Goal: Task Accomplishment & Management: Use online tool/utility

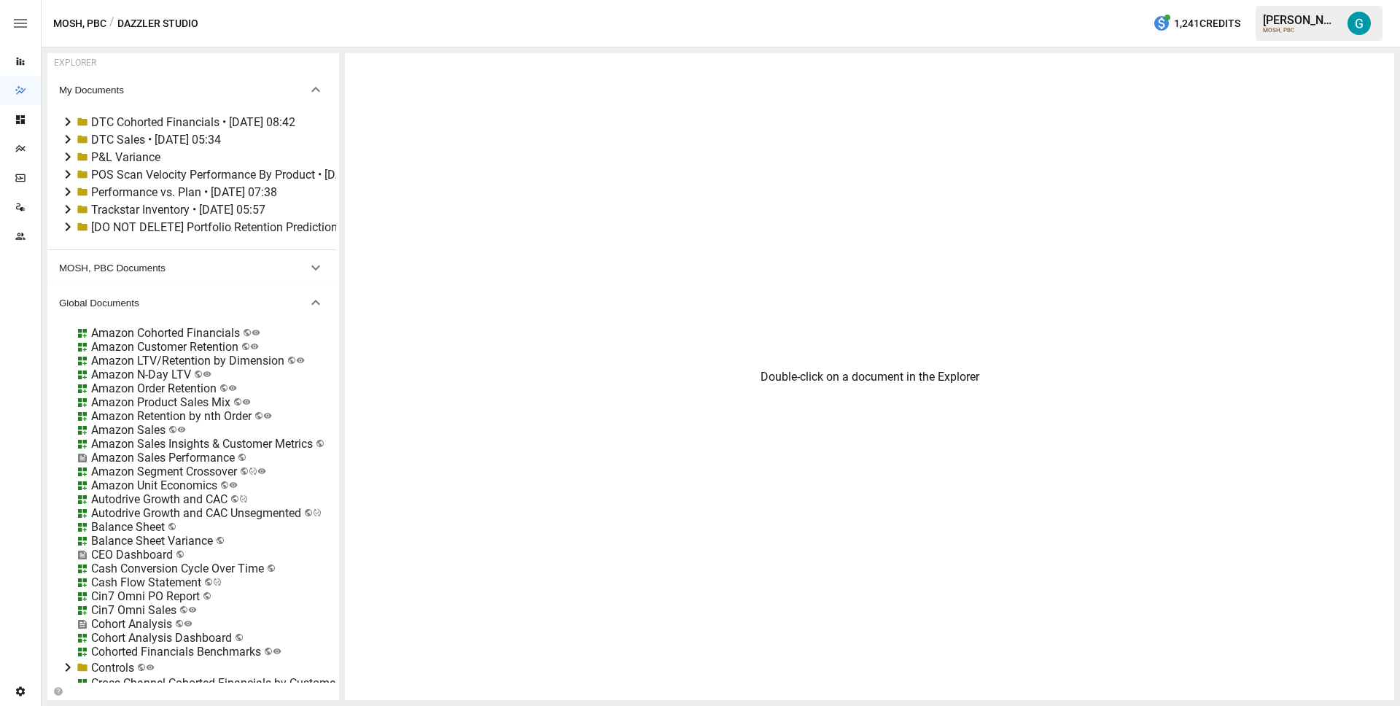
click at [96, 153] on div "P&L Variance" at bounding box center [125, 157] width 69 height 14
click at [69, 155] on icon at bounding box center [68, 156] width 5 height 9
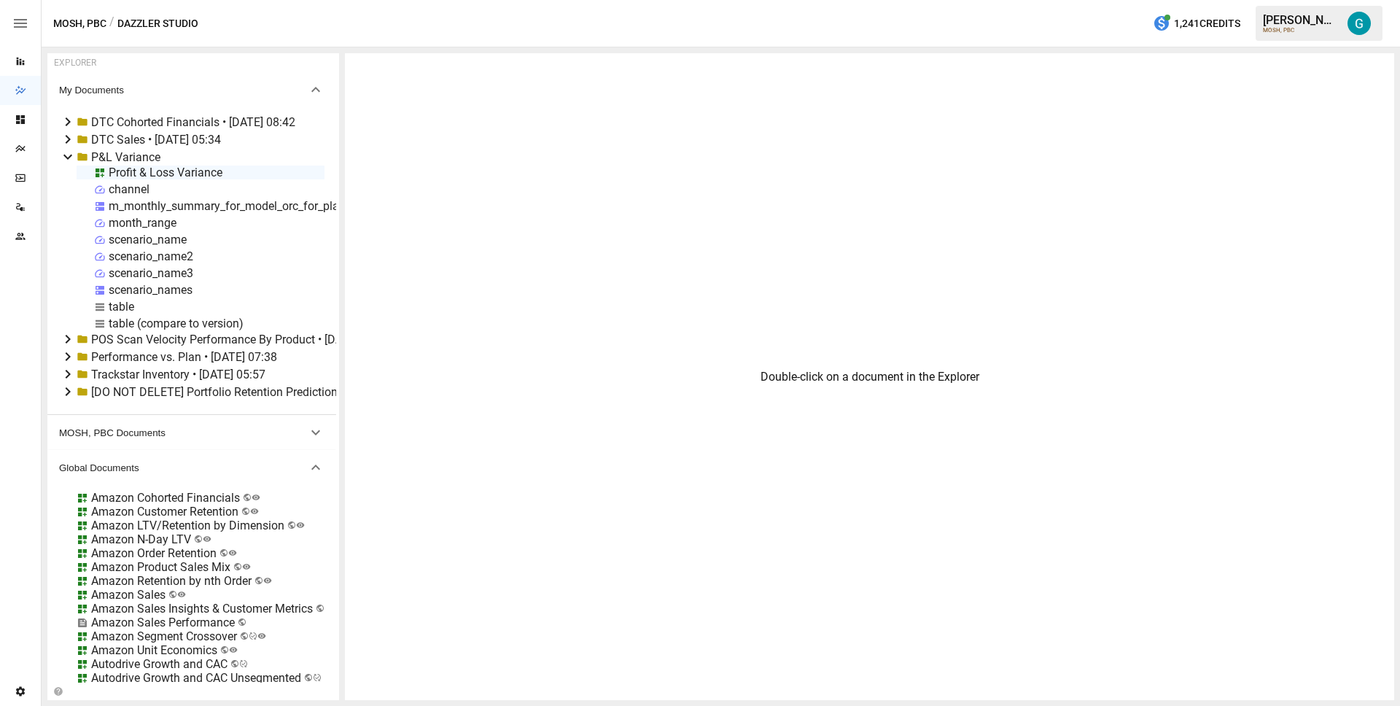
click at [130, 324] on div "table (compare to version)" at bounding box center [176, 323] width 135 height 14
click at [125, 176] on div "Profit & Loss Variance" at bounding box center [166, 172] width 114 height 14
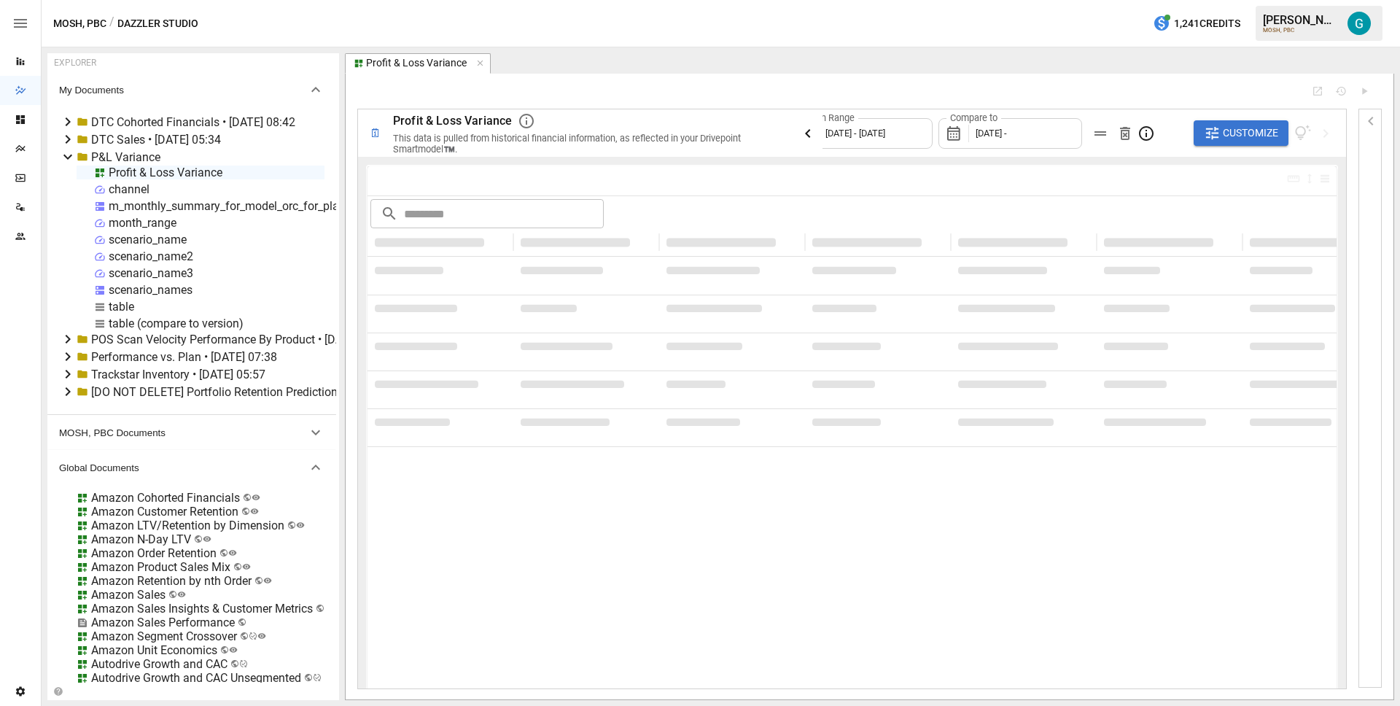
type input "**********"
click at [804, 134] on icon "button" at bounding box center [807, 133] width 17 height 17
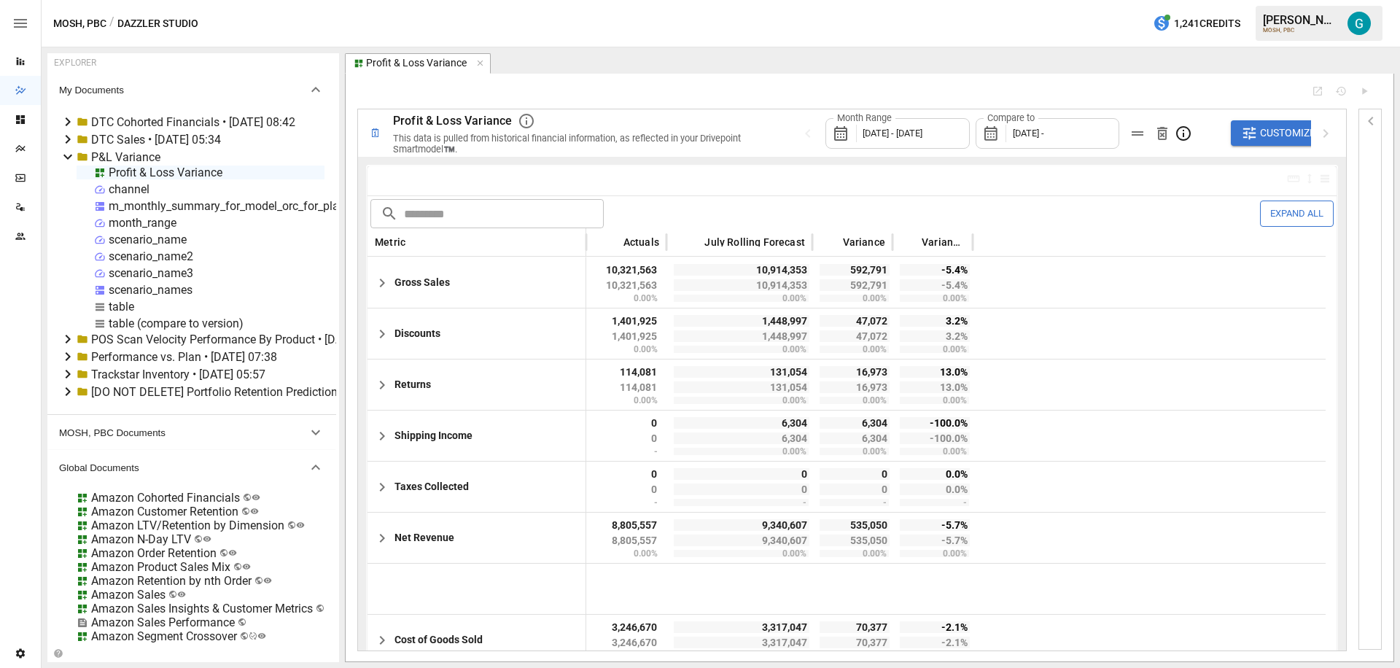
click at [1270, 130] on span "Customize" at bounding box center [1287, 133] width 55 height 18
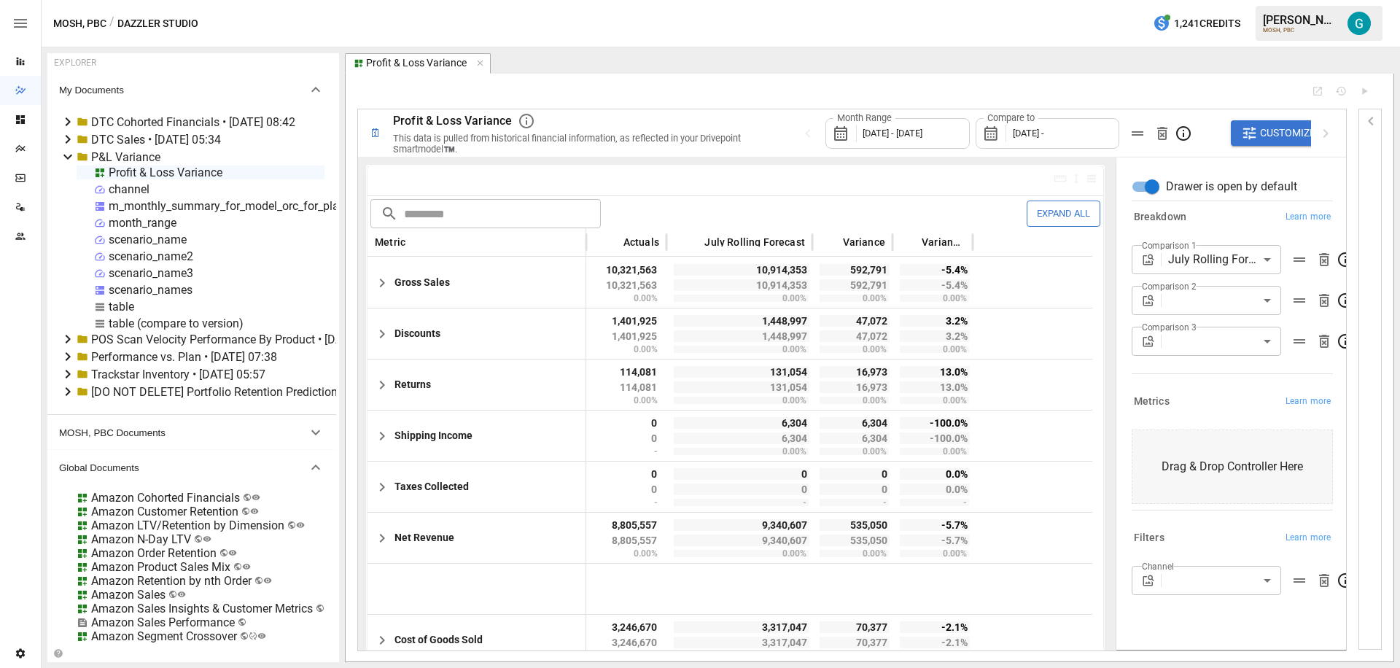
click at [1217, 0] on body "Reports Dazzler Studio Dashboards Plans SmartModel ™ Data Sources Team Settings…" at bounding box center [700, 0] width 1400 height 0
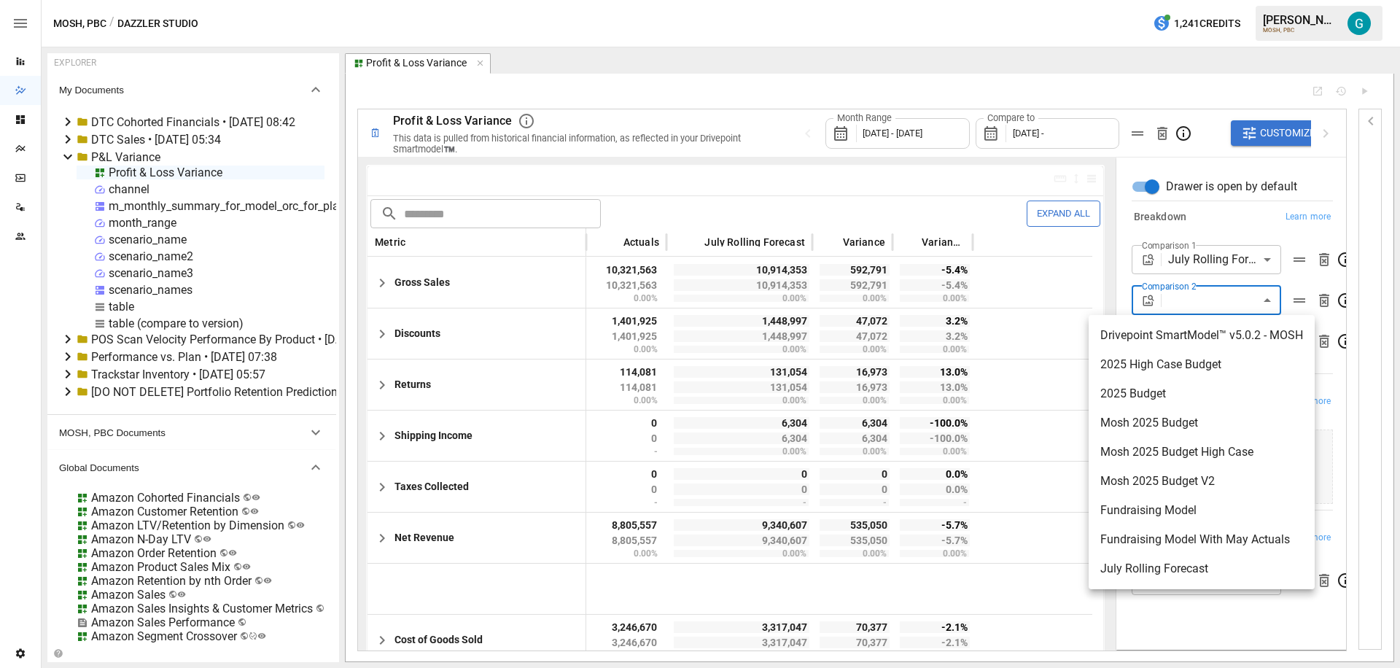
click at [1195, 458] on span "Mosh 2025 Budget High Case" at bounding box center [1201, 451] width 203 height 17
type input "**********"
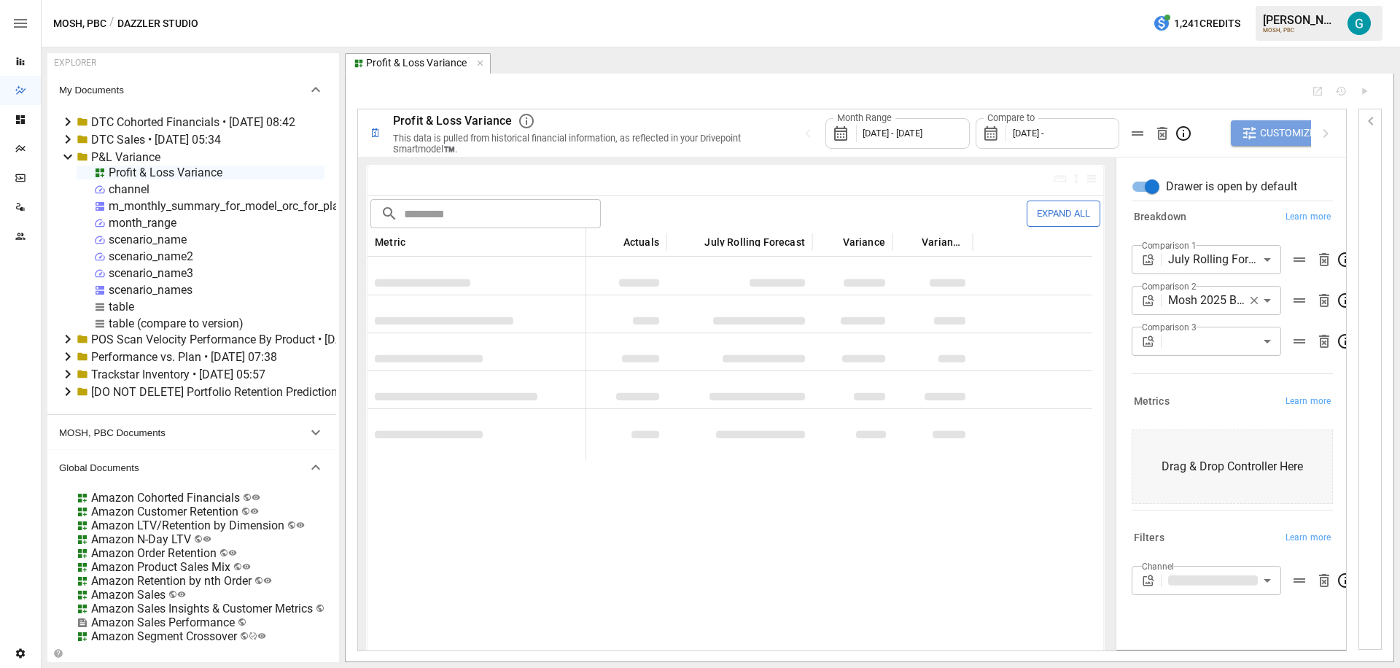
click at [1284, 132] on span "Customize" at bounding box center [1287, 133] width 55 height 18
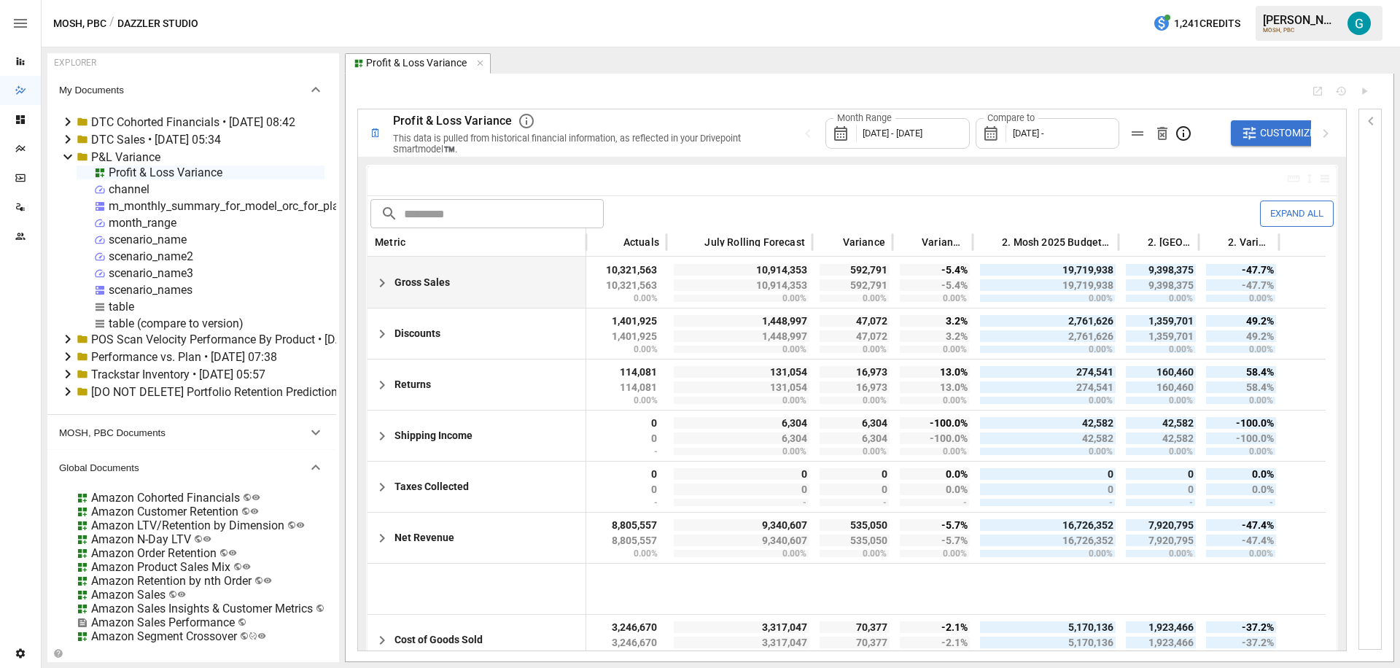
click at [379, 283] on icon "button" at bounding box center [381, 282] width 17 height 17
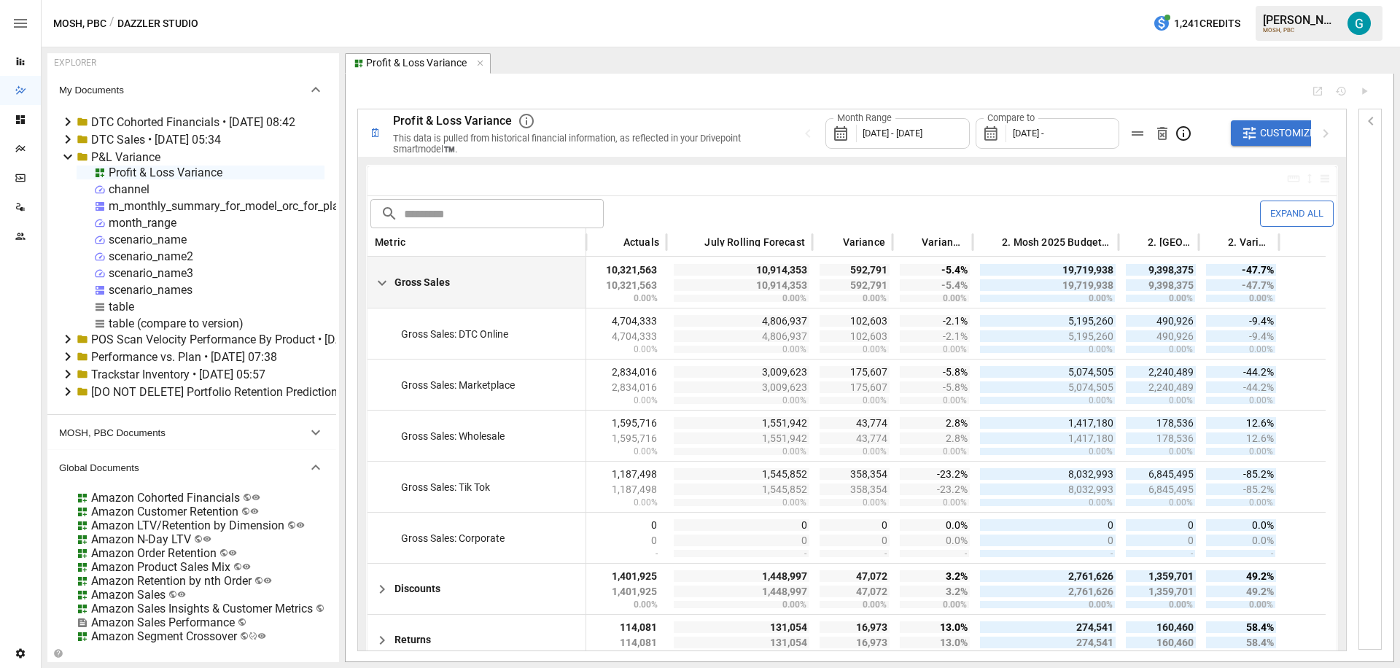
click at [1044, 137] on span "[DATE] -" at bounding box center [1027, 133] width 31 height 11
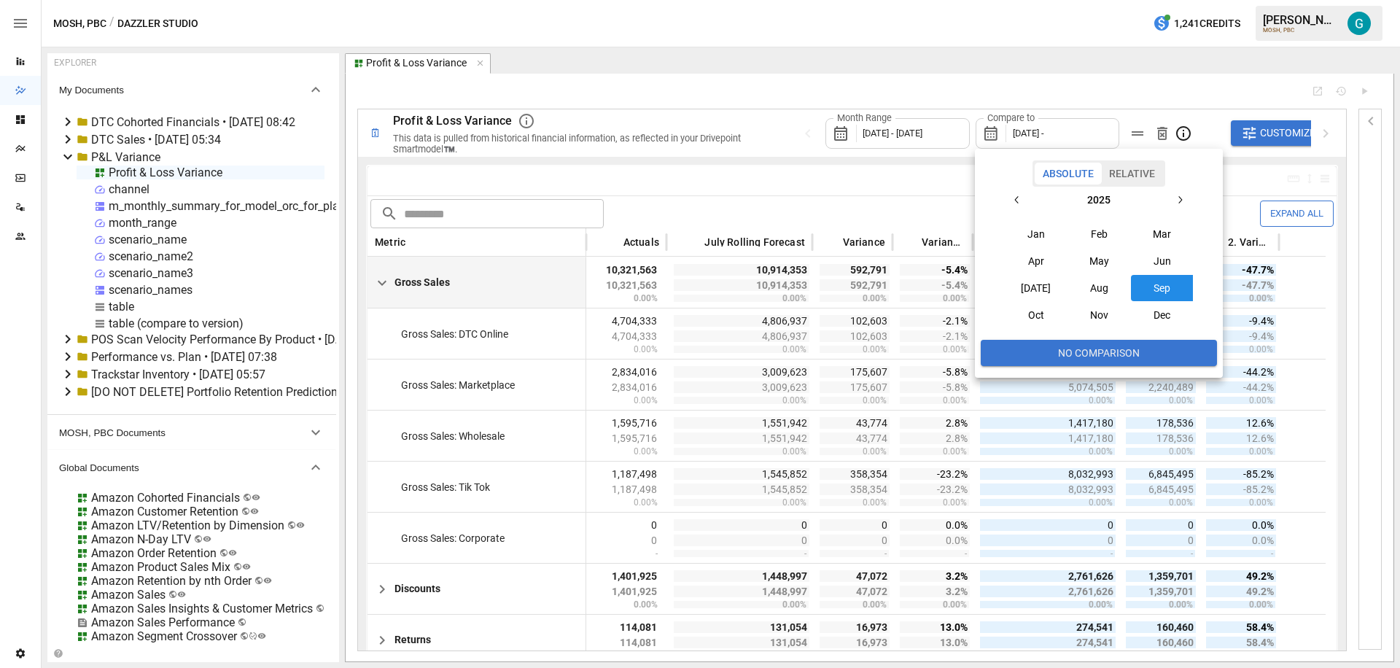
click at [772, 153] on div at bounding box center [700, 334] width 1400 height 668
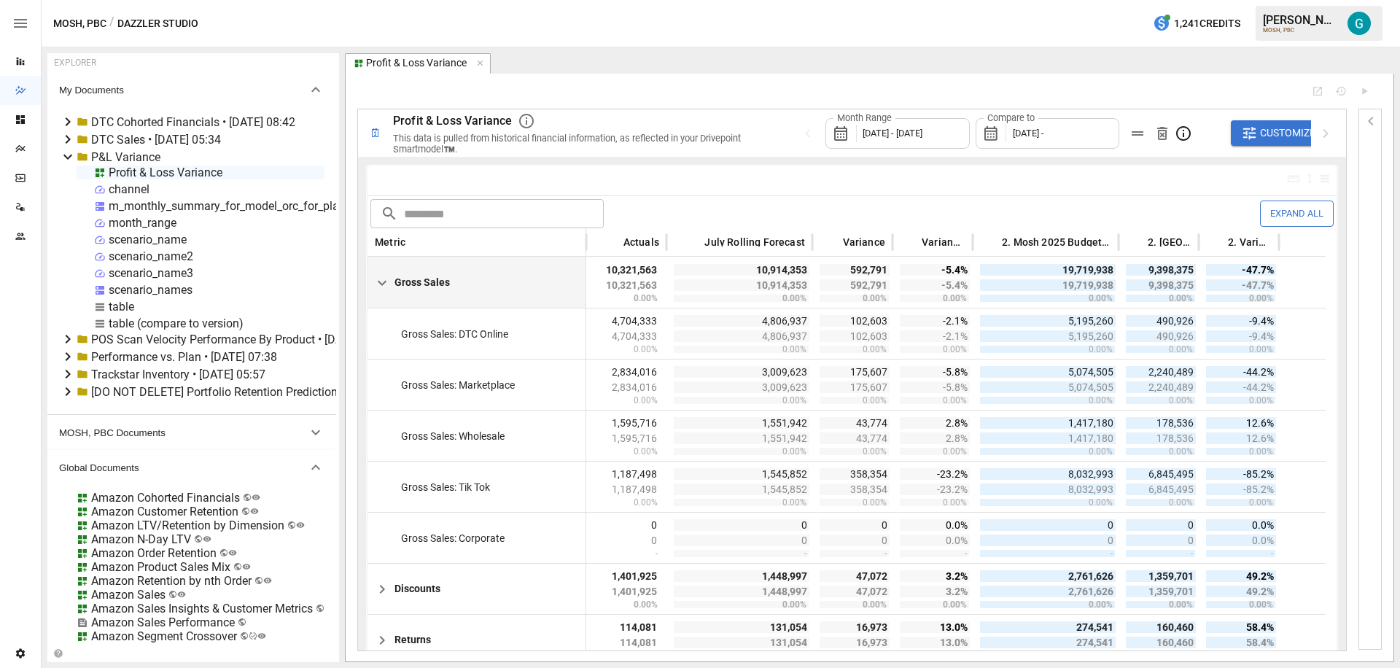
click at [774, 119] on div "Profit & Loss Variance" at bounding box center [590, 120] width 394 height 17
click at [1015, 133] on span "[DATE] -" at bounding box center [1027, 133] width 31 height 11
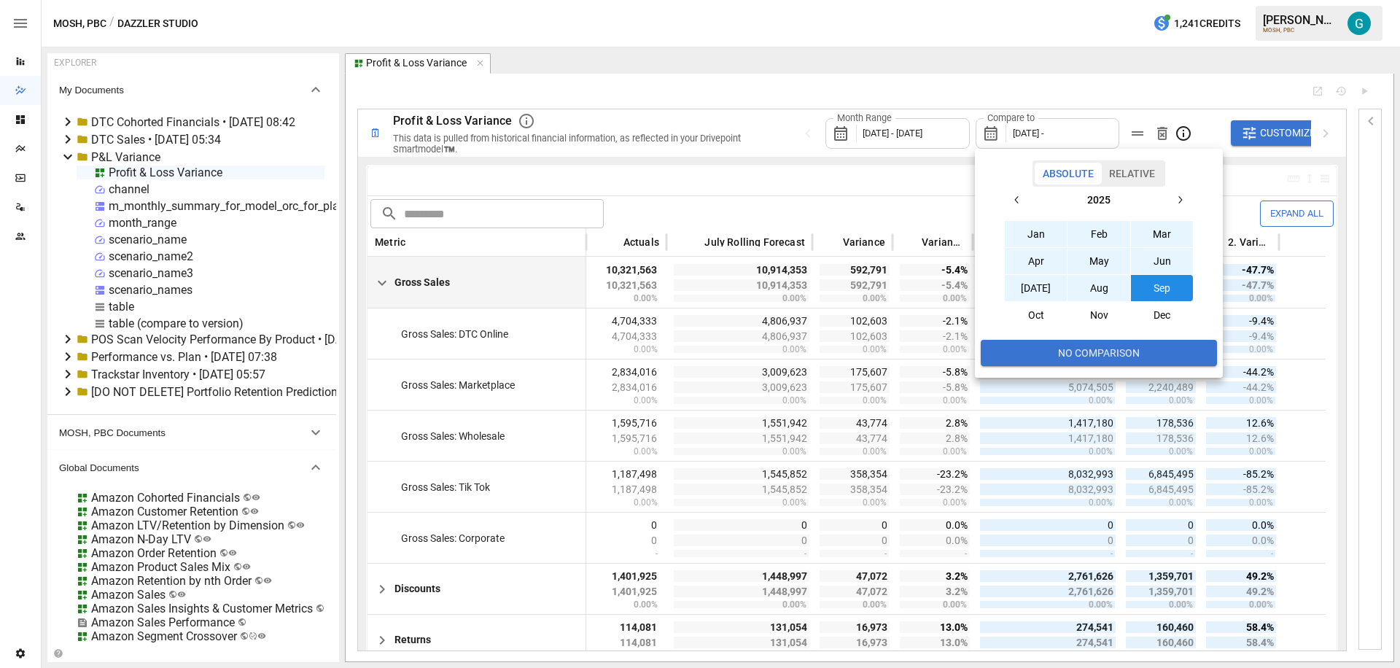
click at [1026, 225] on button "Jan" at bounding box center [1035, 234] width 63 height 26
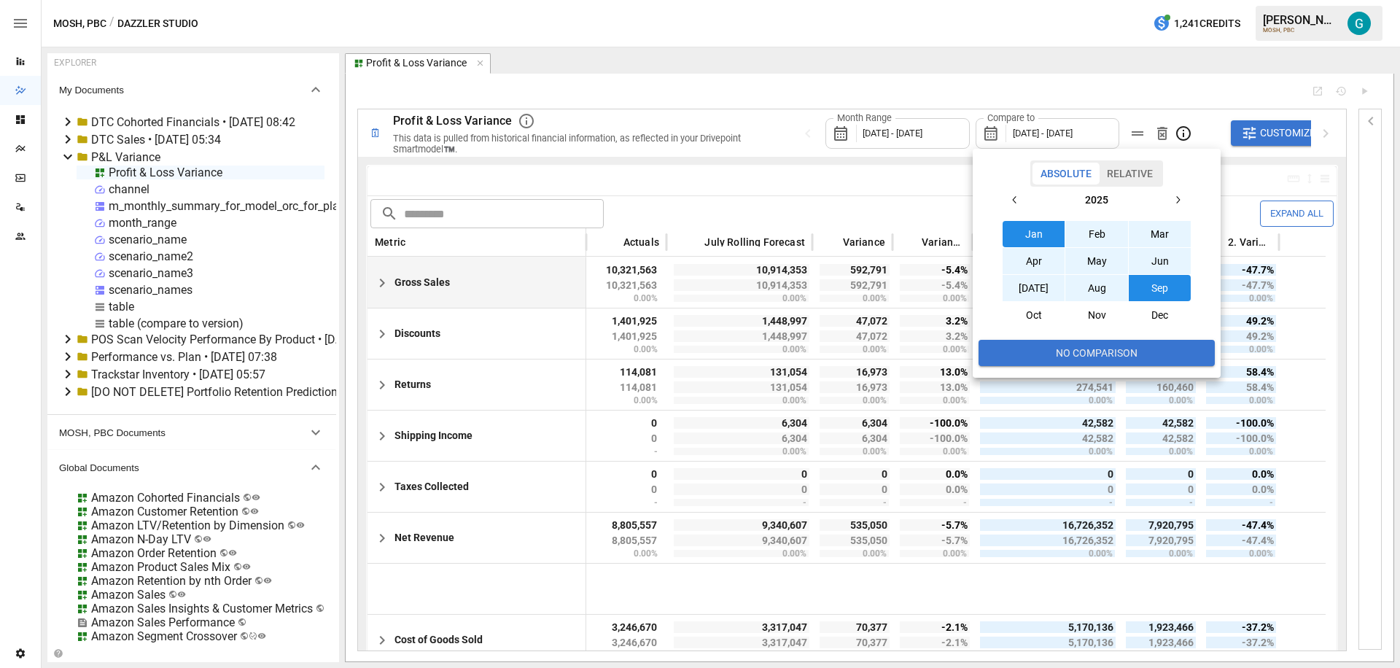
click at [1031, 255] on button "Apr" at bounding box center [1033, 261] width 63 height 26
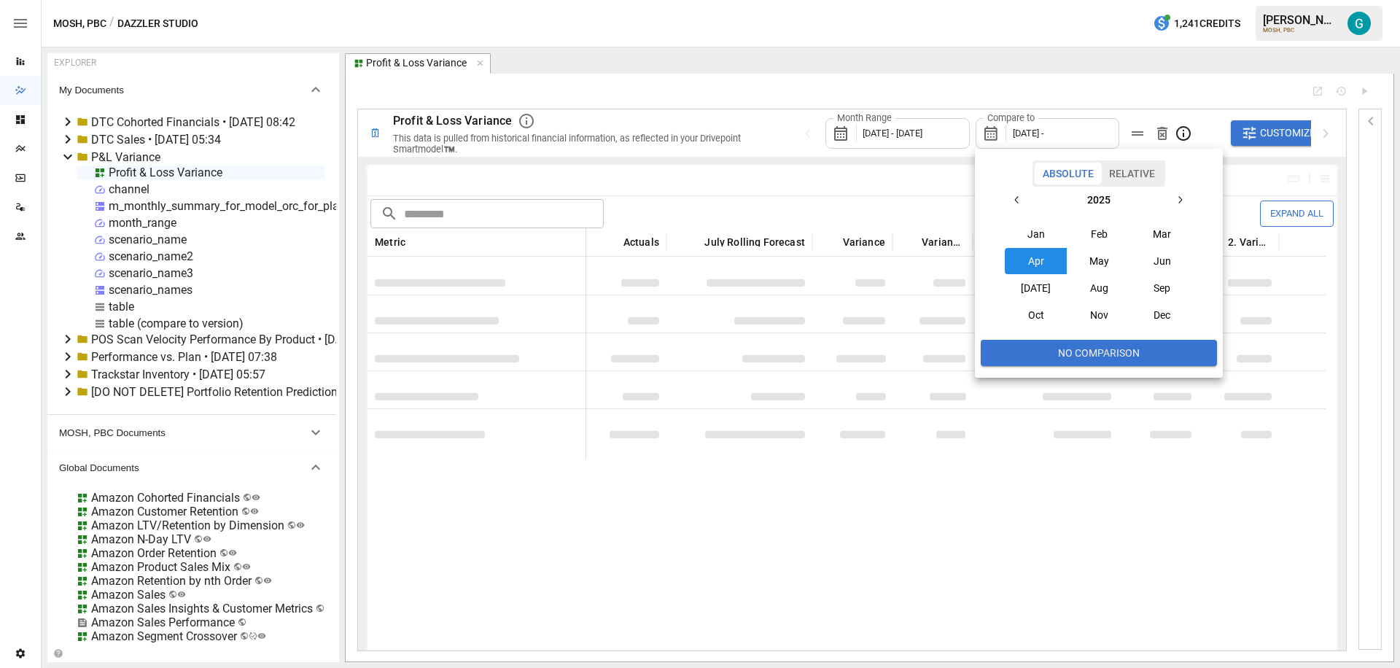
click at [789, 125] on div at bounding box center [700, 334] width 1400 height 668
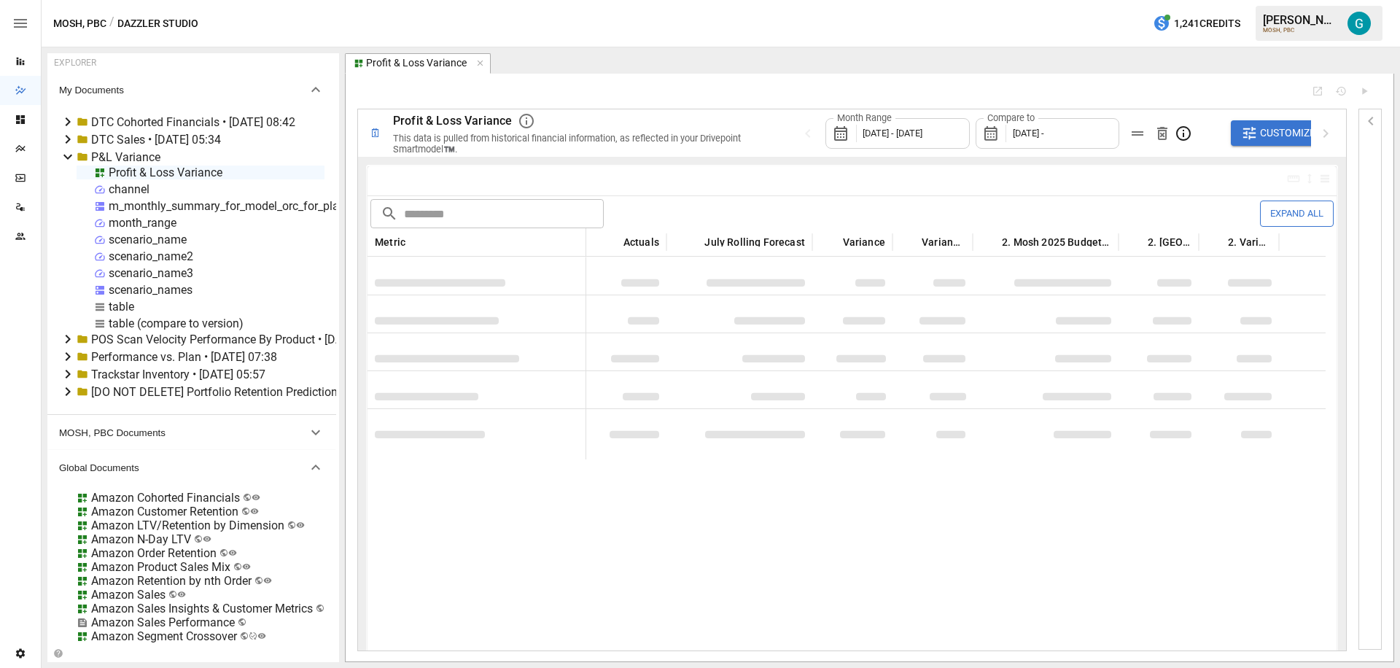
click at [1037, 133] on span "[DATE] -" at bounding box center [1027, 133] width 31 height 11
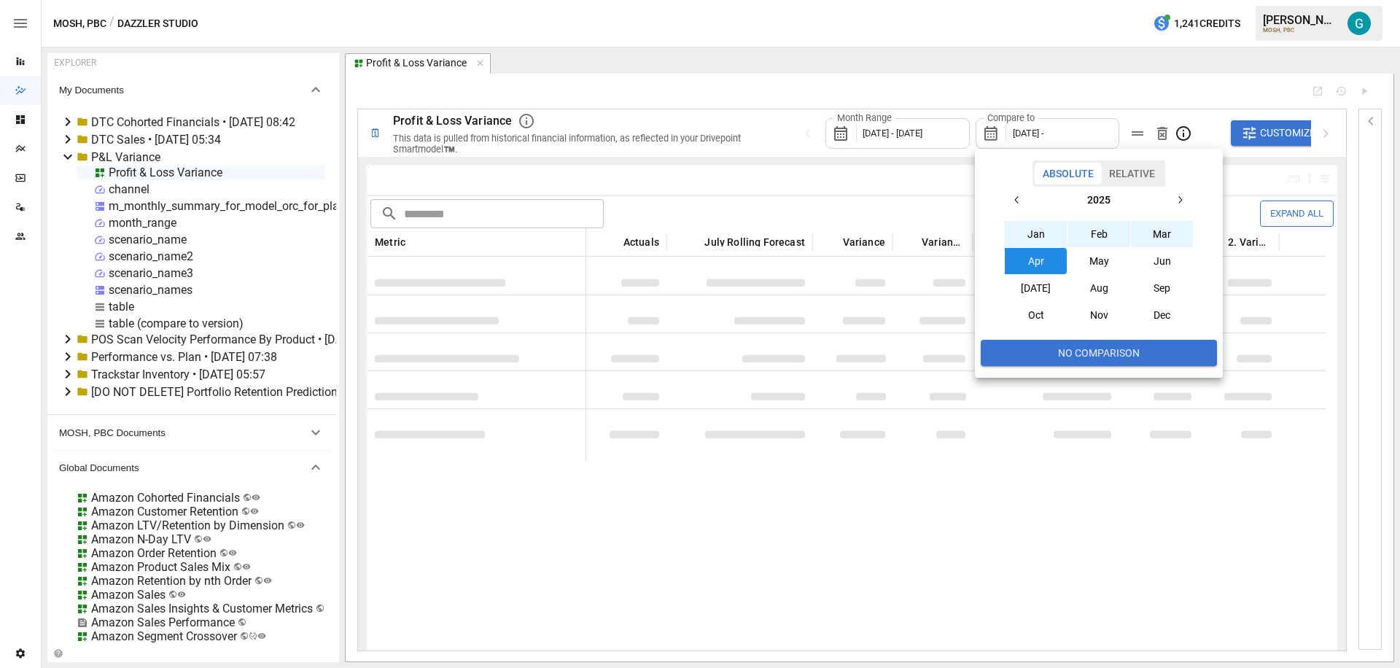
click at [1034, 227] on button "Jan" at bounding box center [1035, 234] width 63 height 26
click at [717, 105] on div at bounding box center [700, 334] width 1400 height 668
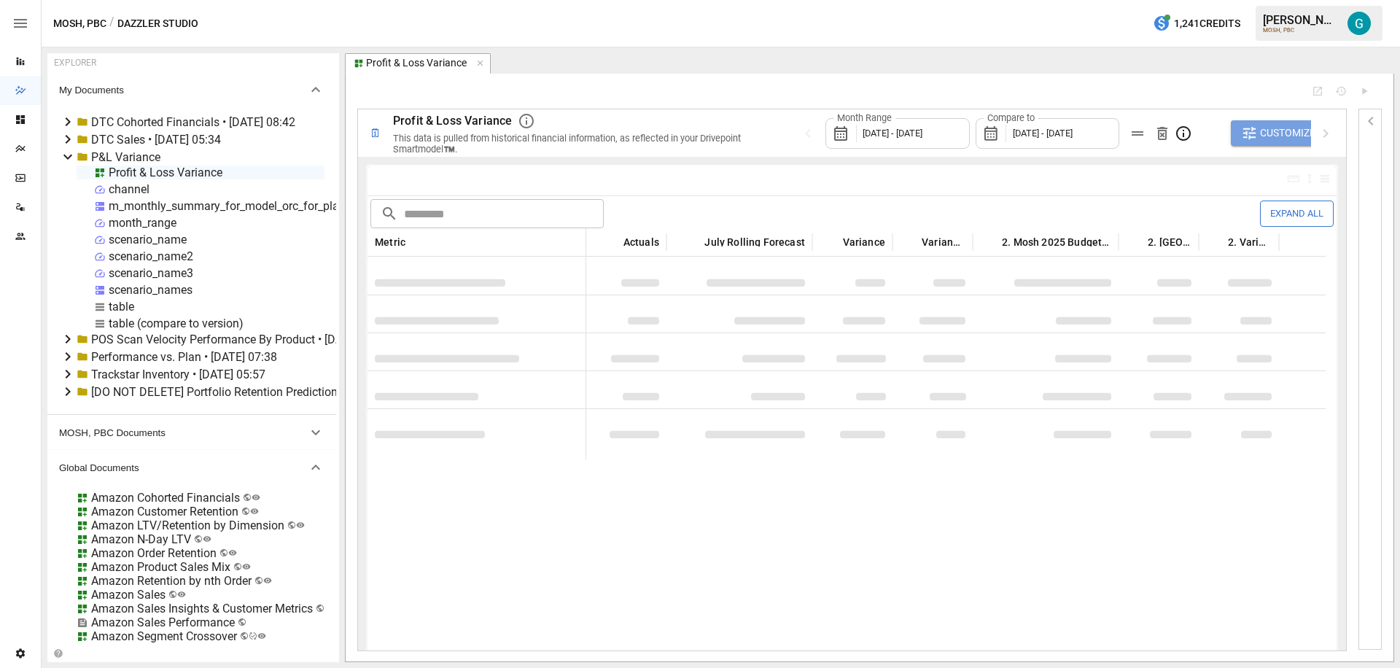
click at [1277, 127] on span "Customize" at bounding box center [1287, 133] width 55 height 18
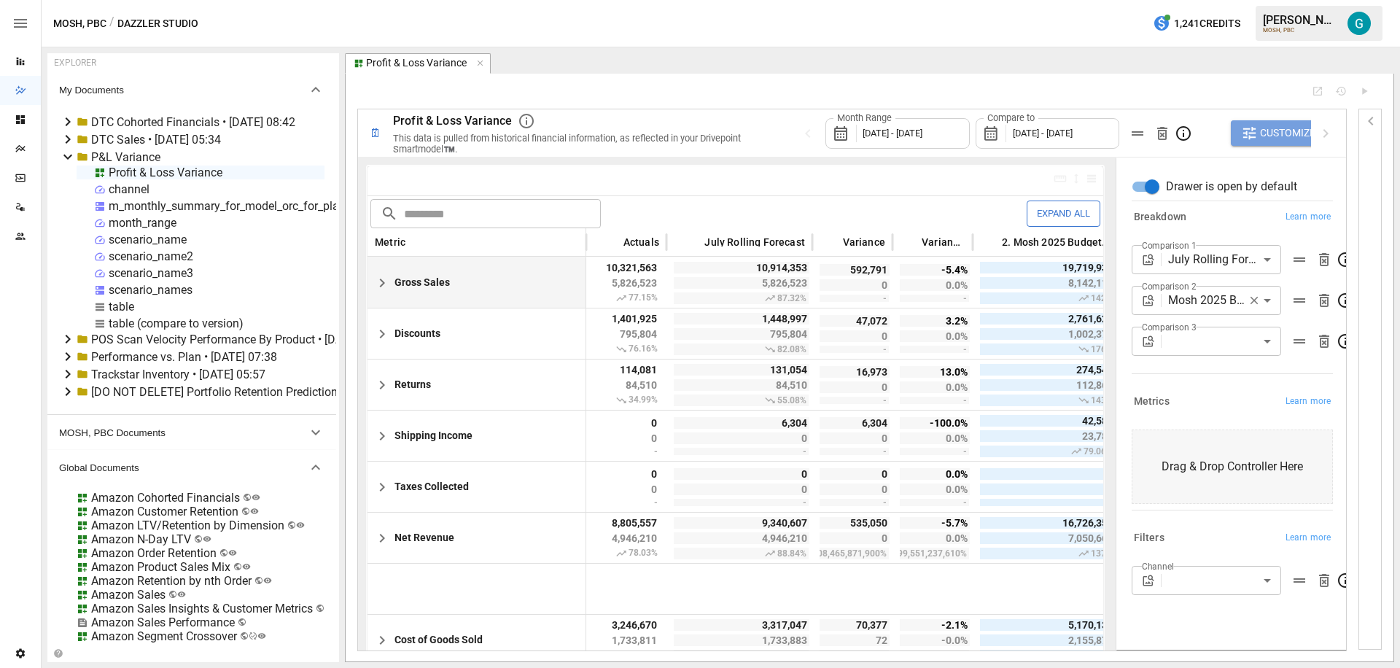
click at [1275, 128] on span "Customize" at bounding box center [1287, 133] width 55 height 18
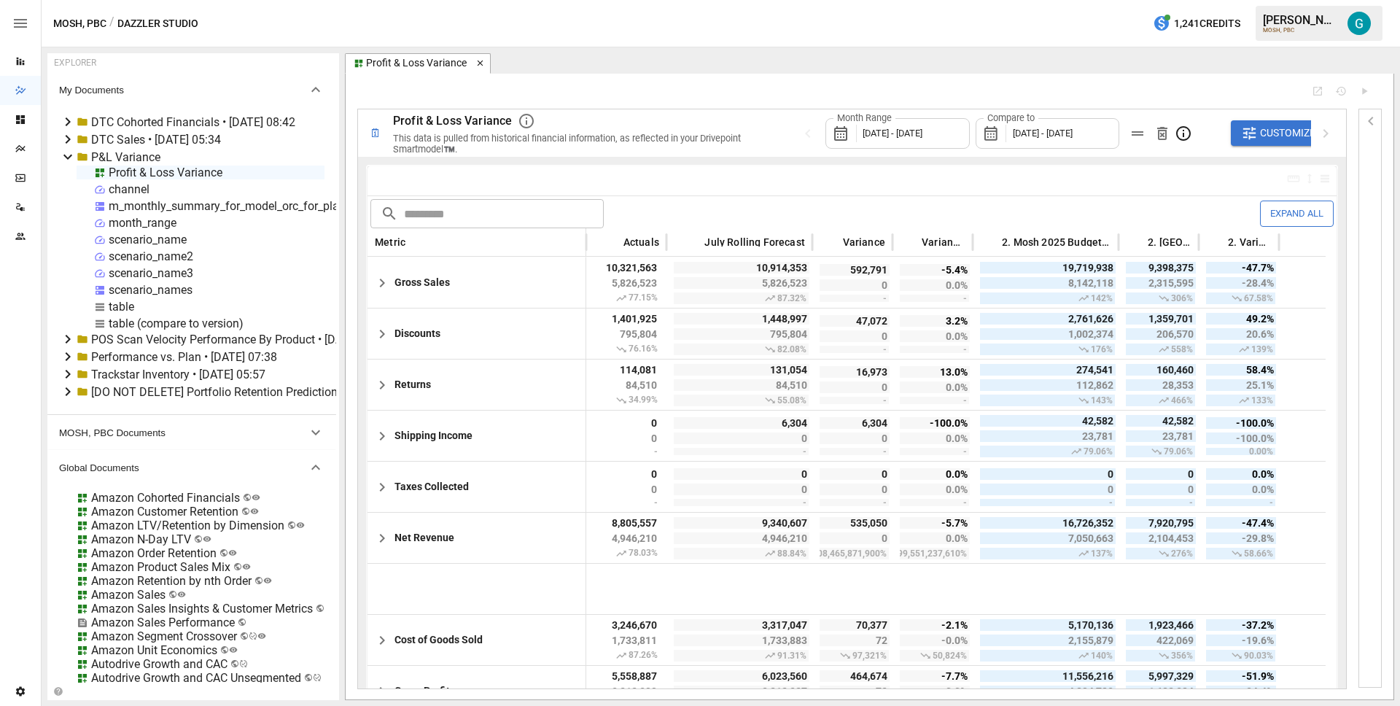
click at [476, 66] on icon "button" at bounding box center [480, 63] width 10 height 10
